Goal: Find contact information: Find contact information

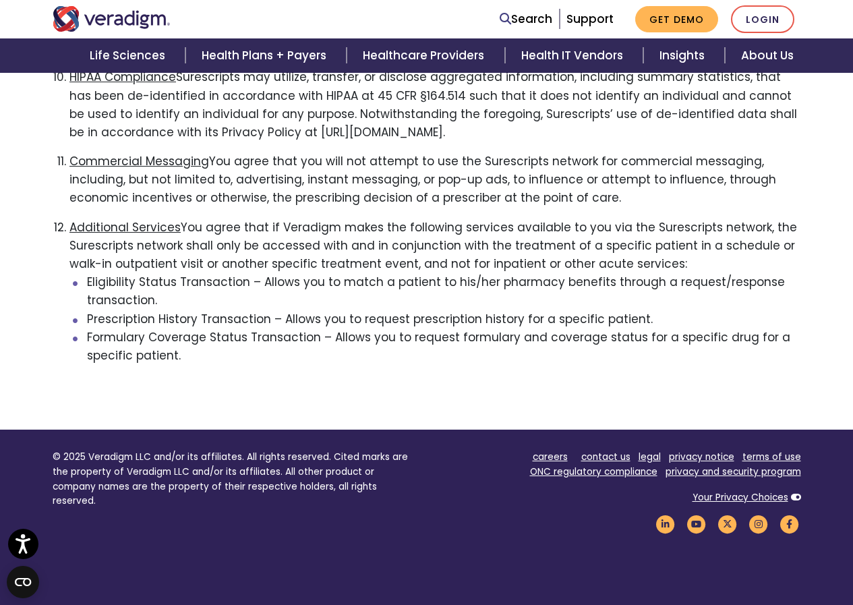
scroll to position [1946, 0]
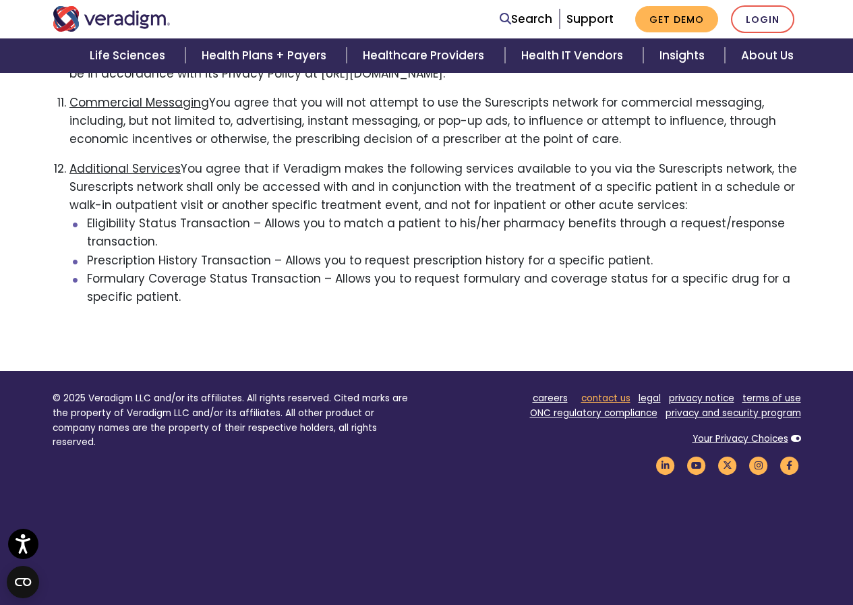
click at [606, 392] on link "contact us" at bounding box center [605, 398] width 49 height 13
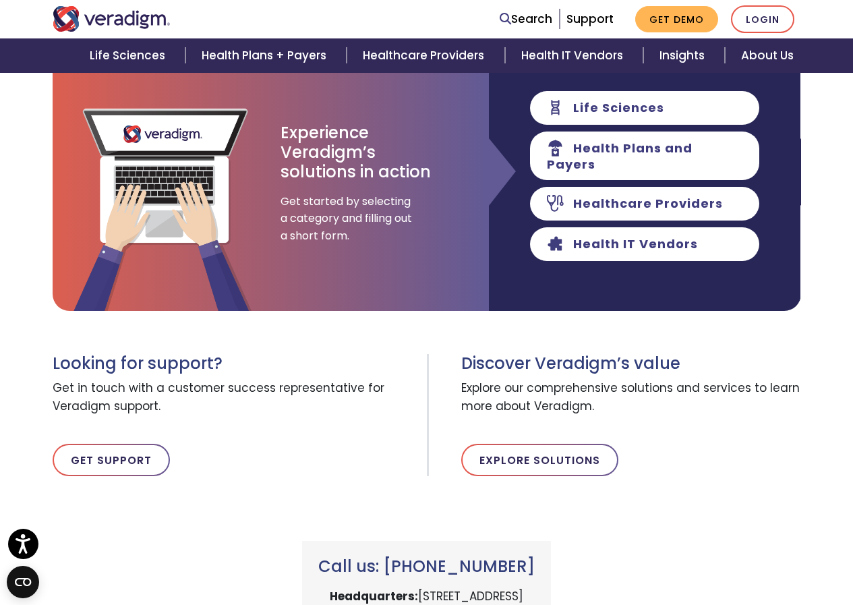
scroll to position [270, 0]
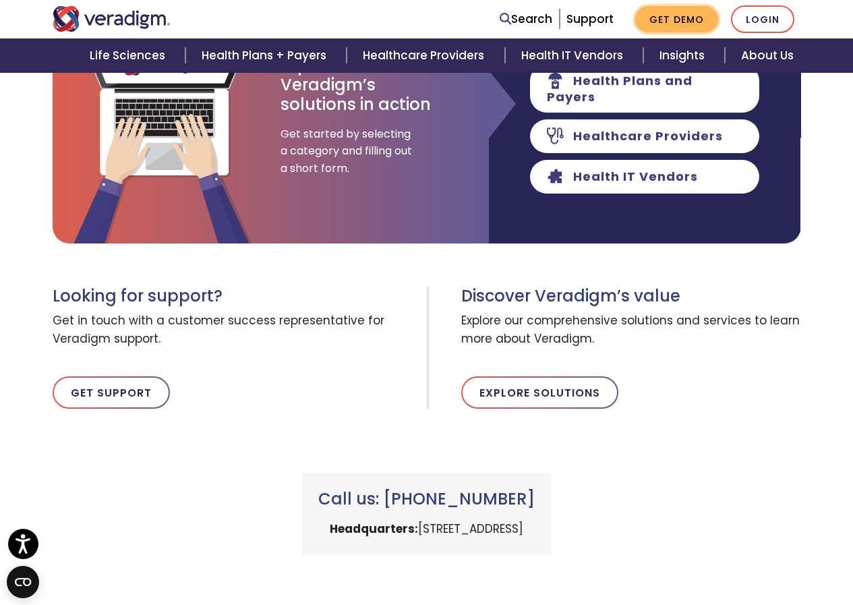
click at [660, 22] on link "Get Demo" at bounding box center [676, 19] width 83 height 26
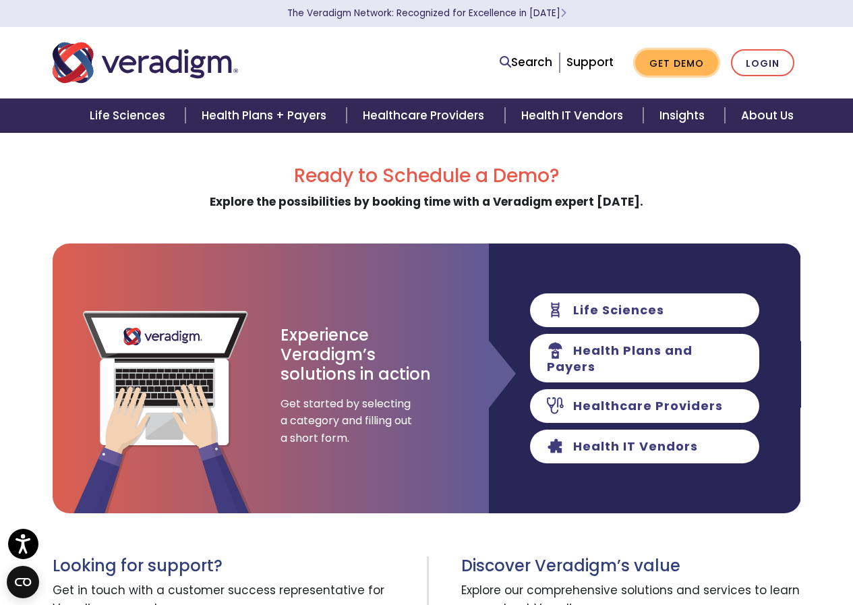
click at [672, 64] on link "Get Demo" at bounding box center [676, 63] width 83 height 26
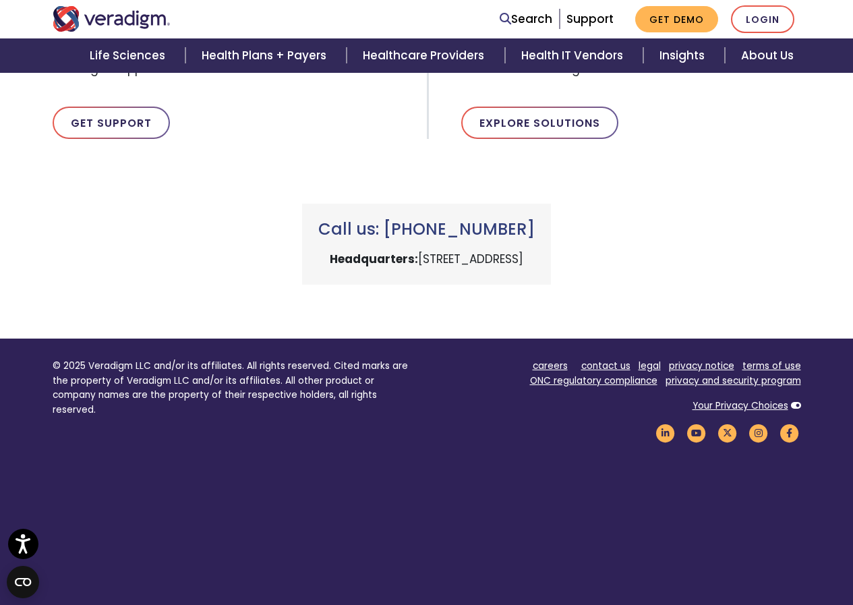
scroll to position [562, 0]
